Goal: Check status: Check status

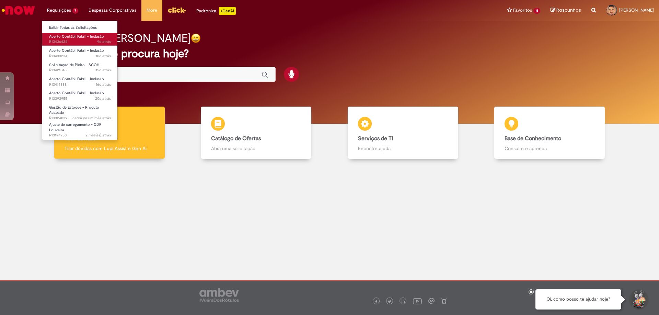
click at [64, 38] on span "Acerto Contábil Fabril - Inclusão" at bounding box center [76, 36] width 55 height 5
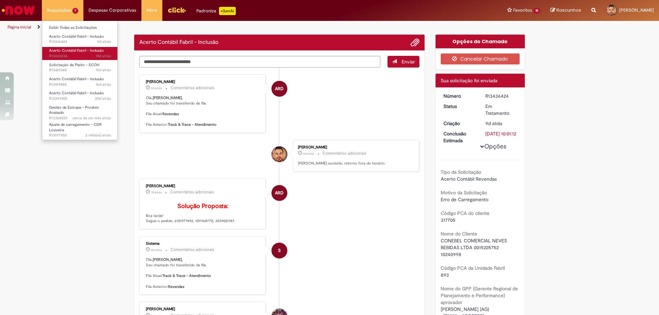
click at [68, 52] on span "Acerto Contábil Fabril - Inclusão" at bounding box center [76, 50] width 55 height 5
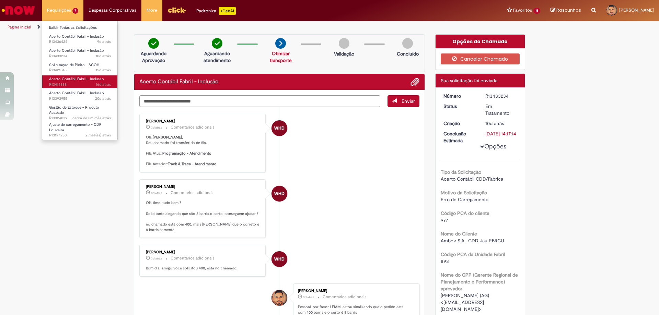
click at [67, 79] on span "Acerto Contábil Fabril - Inclusão" at bounding box center [76, 79] width 55 height 5
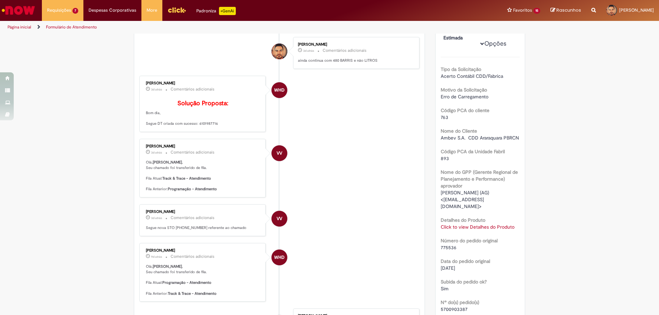
click at [461, 230] on div "Click to view Detalhes do Produto Click to view Detalhes do Produto" at bounding box center [480, 227] width 79 height 7
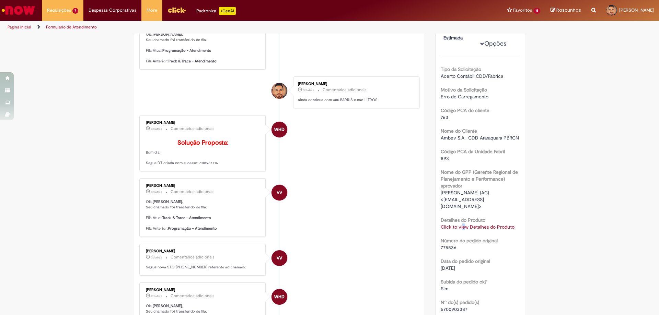
scroll to position [142, 0]
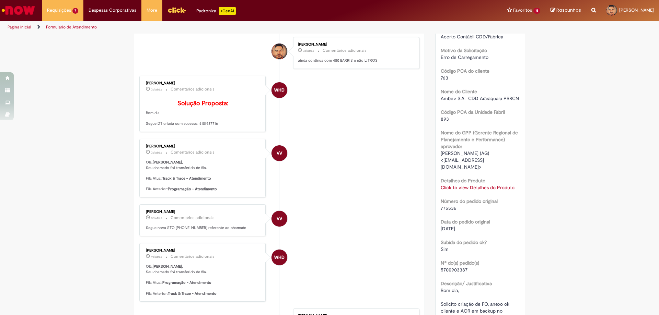
click at [463, 227] on div "[DATE]" at bounding box center [480, 228] width 79 height 7
click at [463, 188] on link "Click to view Detalhes do Produto" at bounding box center [478, 188] width 74 height 6
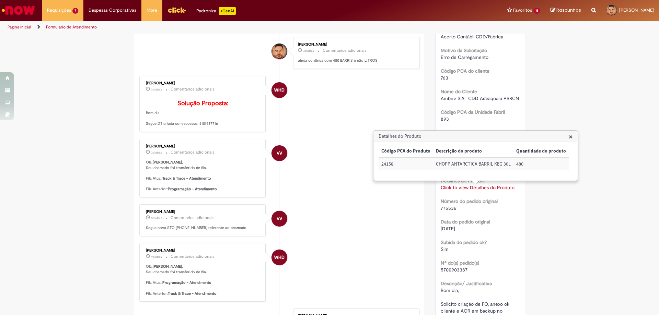
click at [530, 198] on div "Verificar Código de Barras Aguardando Aprovação Aguardando atendimento Otimizar…" at bounding box center [329, 299] width 659 height 814
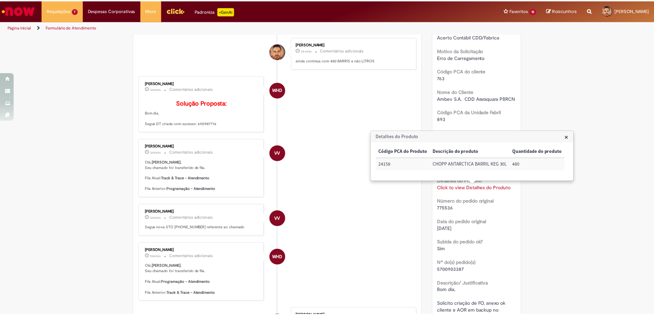
scroll to position [5, 0]
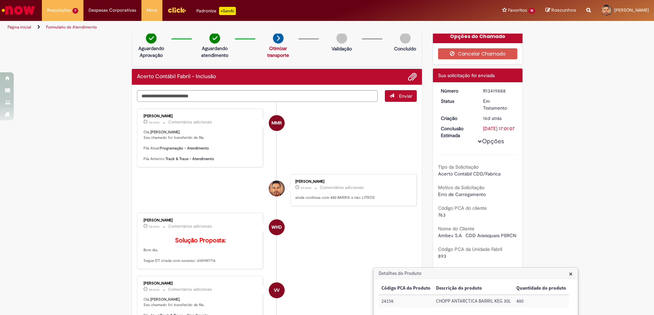
click at [498, 90] on div "R13419888" at bounding box center [499, 91] width 32 height 7
copy div "R13419888"
